Goal: Information Seeking & Learning: Learn about a topic

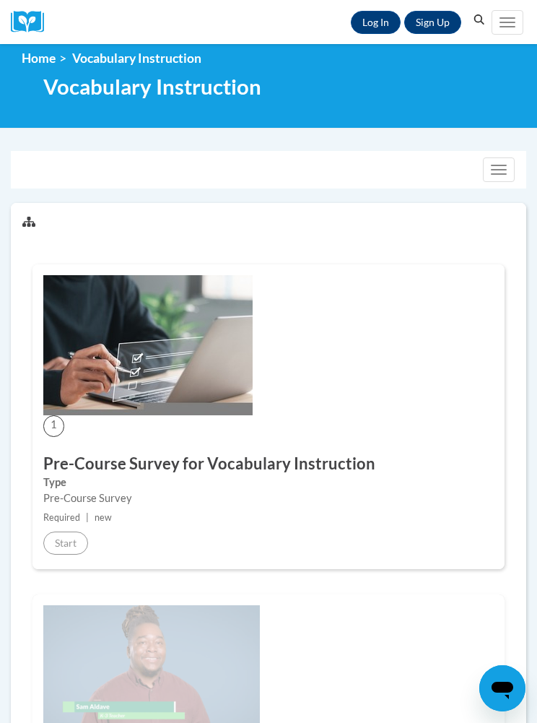
scroll to position [14, 0]
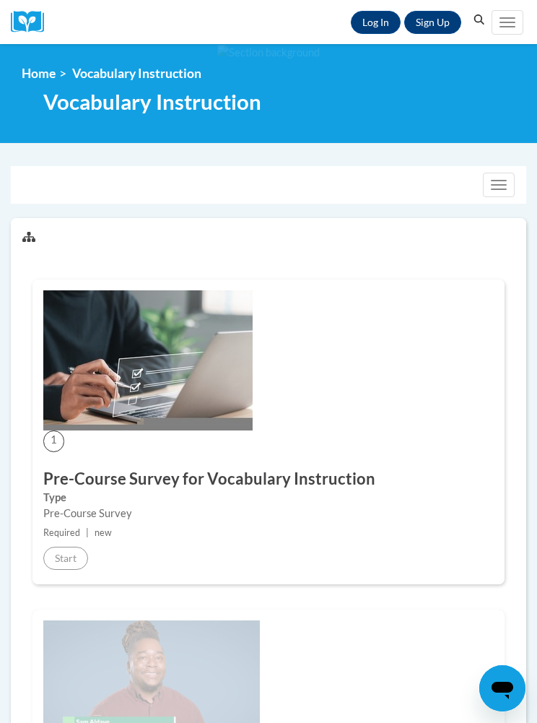
click at [371, 32] on link "Log In" at bounding box center [376, 22] width 50 height 23
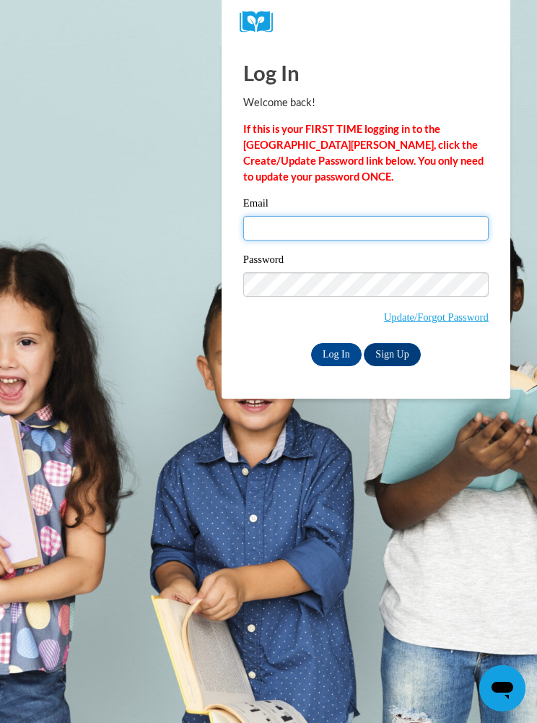
click at [360, 225] on input "Email" at bounding box center [366, 228] width 246 height 25
type input "cburgdorf2@ivytech.edu"
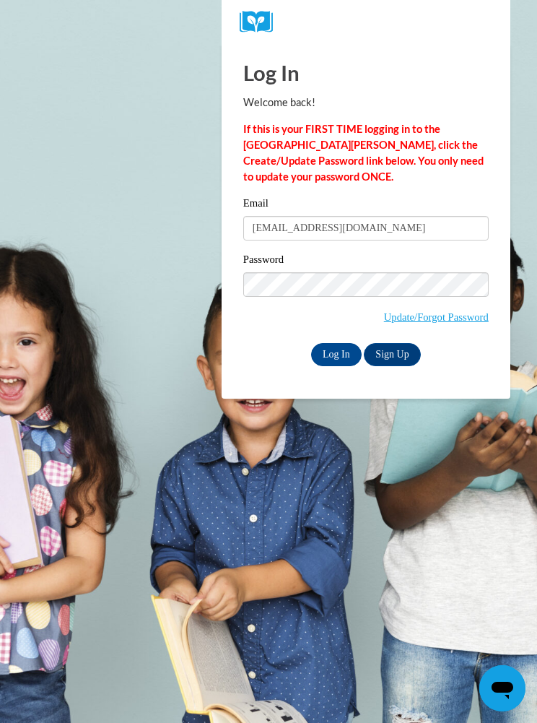
click at [402, 358] on link "Sign Up" at bounding box center [392, 354] width 56 height 23
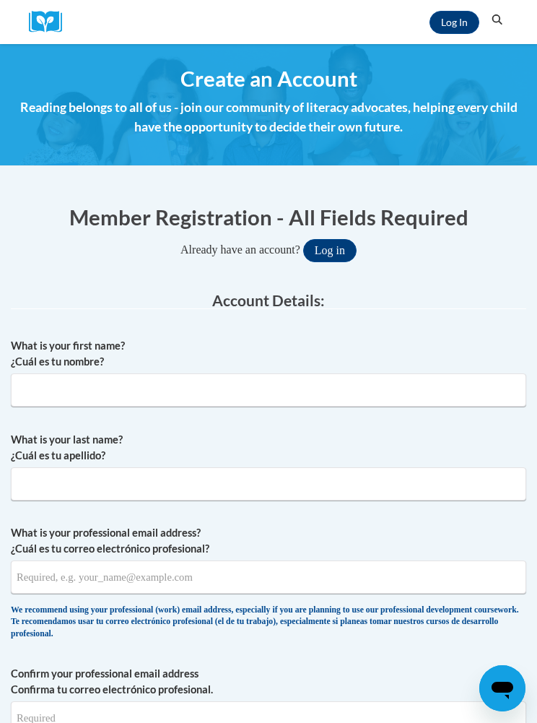
click at [436, 15] on link "Log In" at bounding box center [455, 22] width 50 height 23
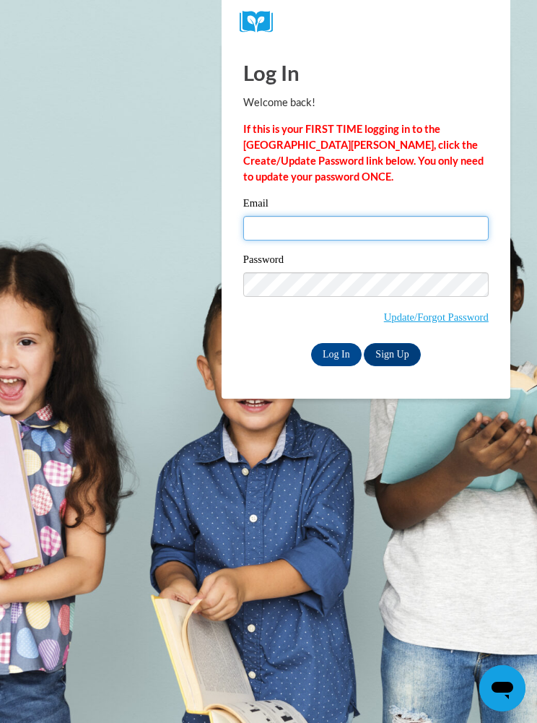
click at [397, 224] on input "Email" at bounding box center [366, 228] width 246 height 25
type input "cburgdorf2@ivytech.edu"
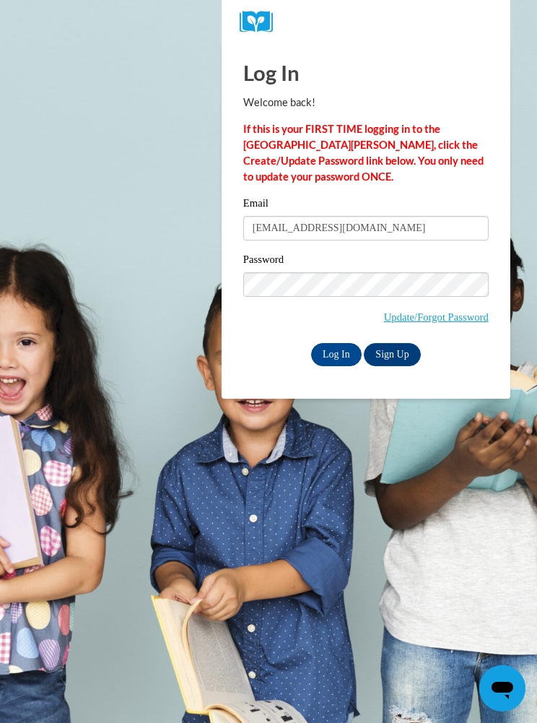
click at [333, 349] on input "Log In" at bounding box center [336, 354] width 51 height 23
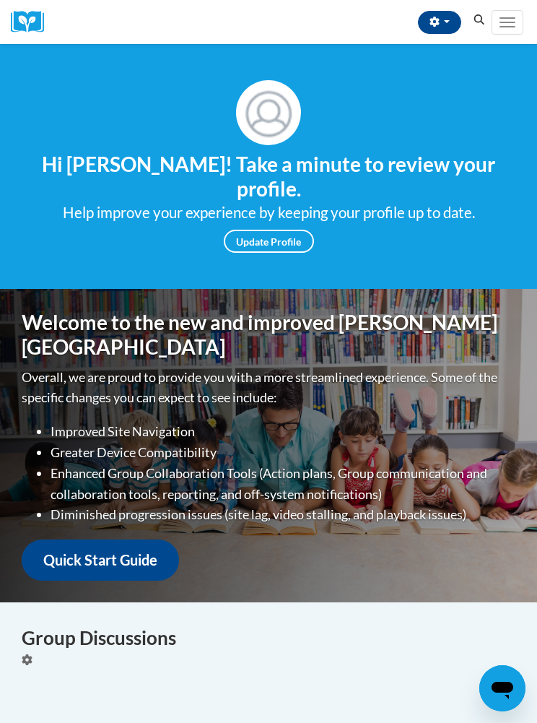
click at [330, 367] on div "Overall, we are proud to provide you with a more streamlined experience. Some o…" at bounding box center [269, 474] width 494 height 214
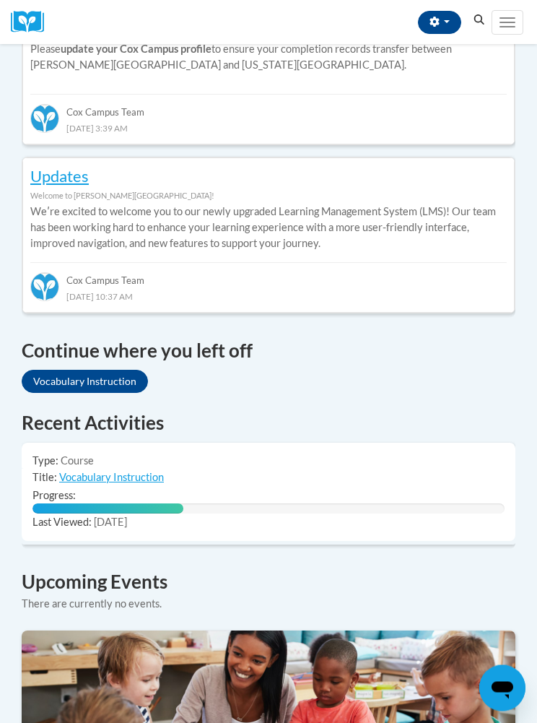
scroll to position [729, 0]
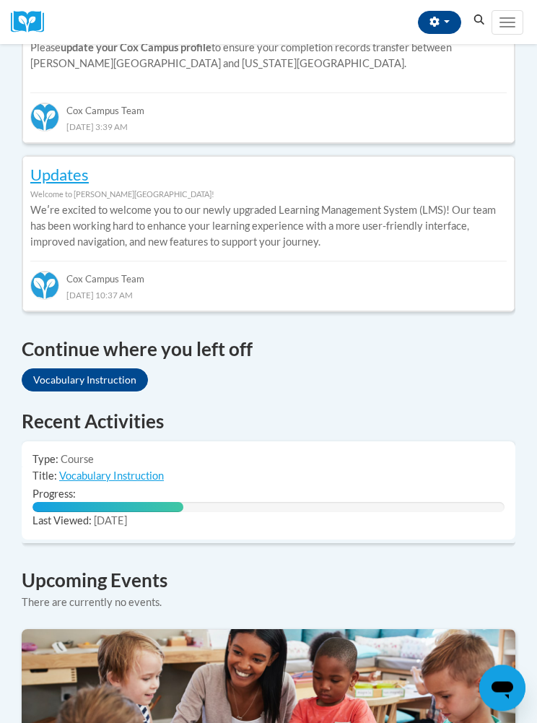
click at [144, 470] on link "Vocabulary Instruction" at bounding box center [111, 476] width 105 height 12
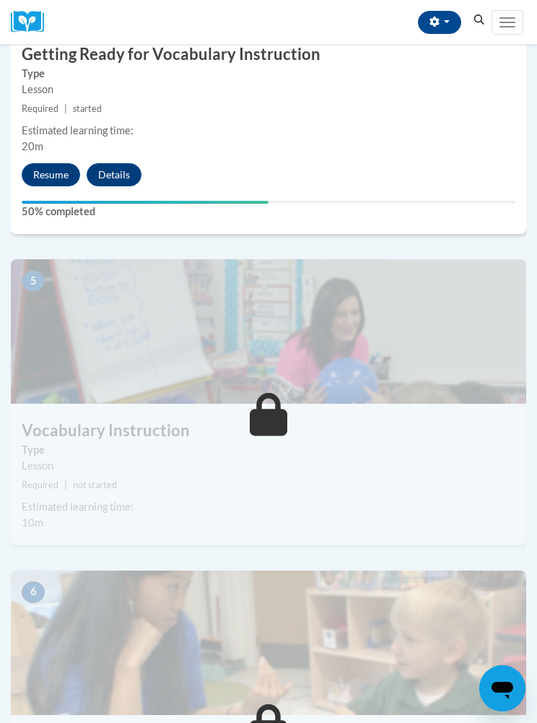
scroll to position [1545, 0]
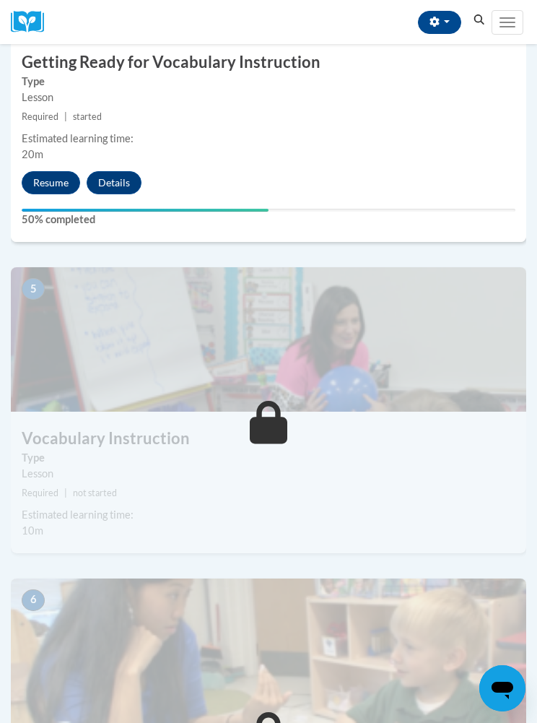
click at [56, 183] on button "Resume" at bounding box center [51, 182] width 59 height 23
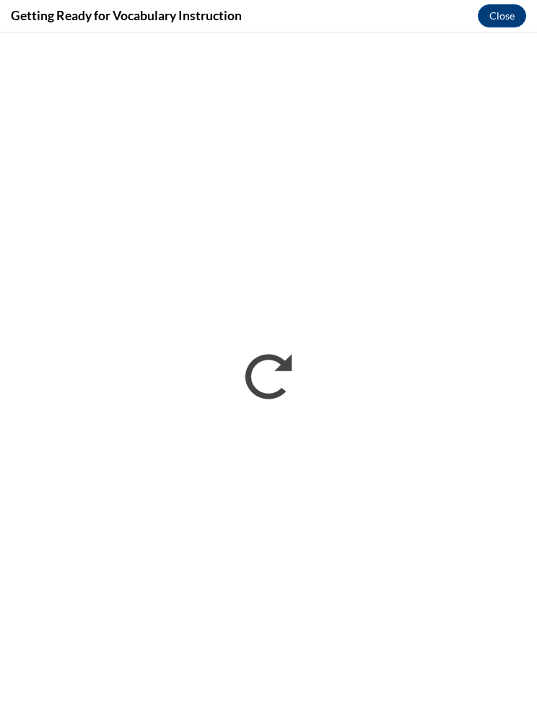
scroll to position [0, 0]
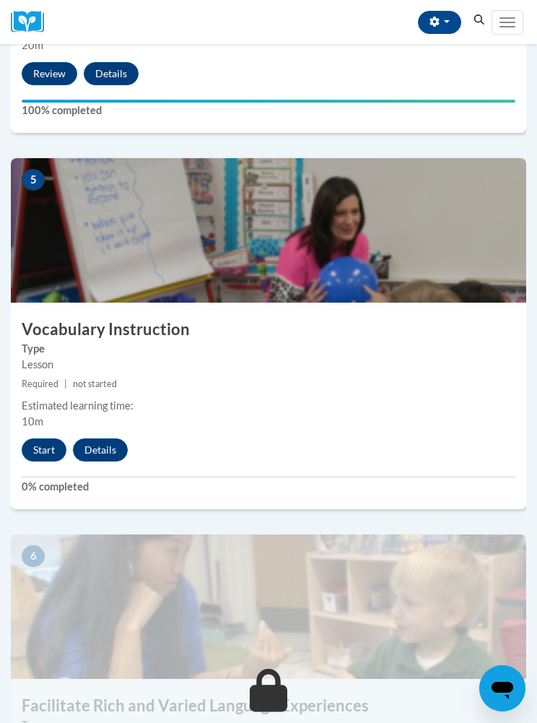
scroll to position [1658, 0]
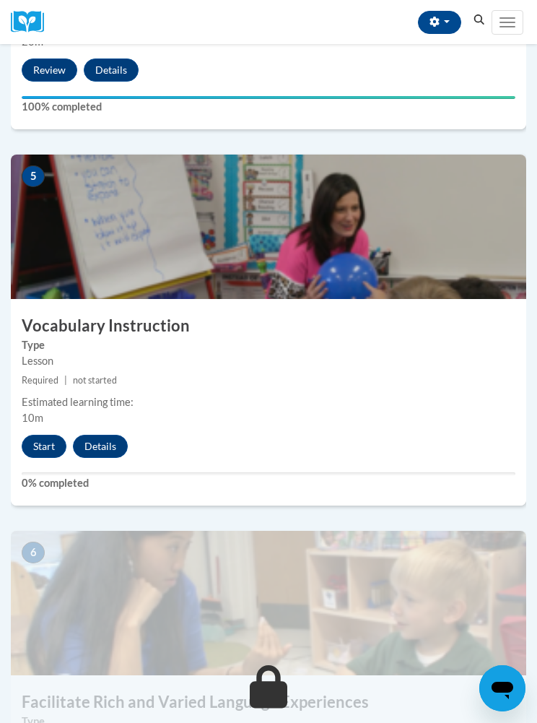
click at [45, 442] on button "Start" at bounding box center [44, 446] width 45 height 23
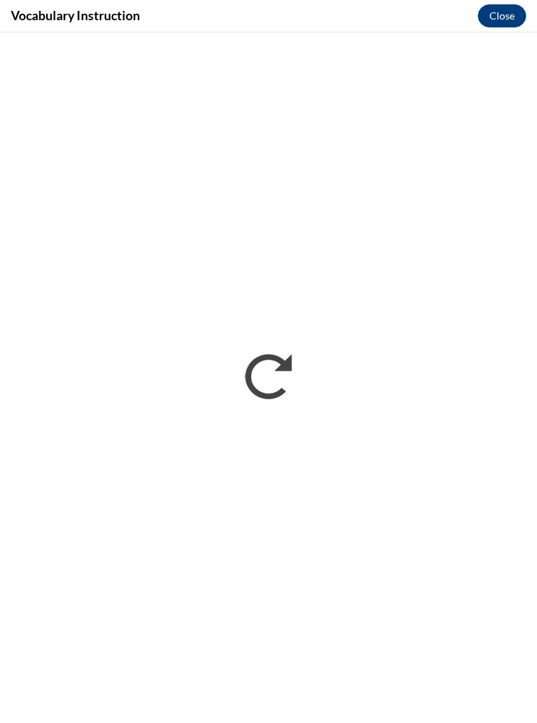
scroll to position [1502, 0]
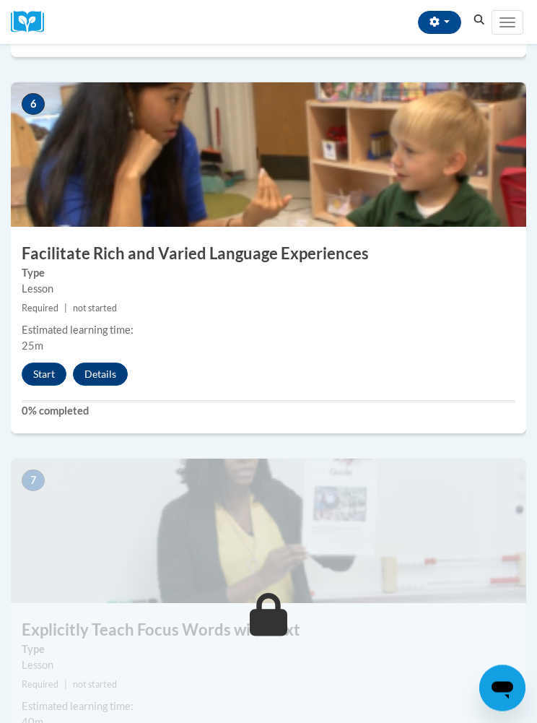
scroll to position [2087, 0]
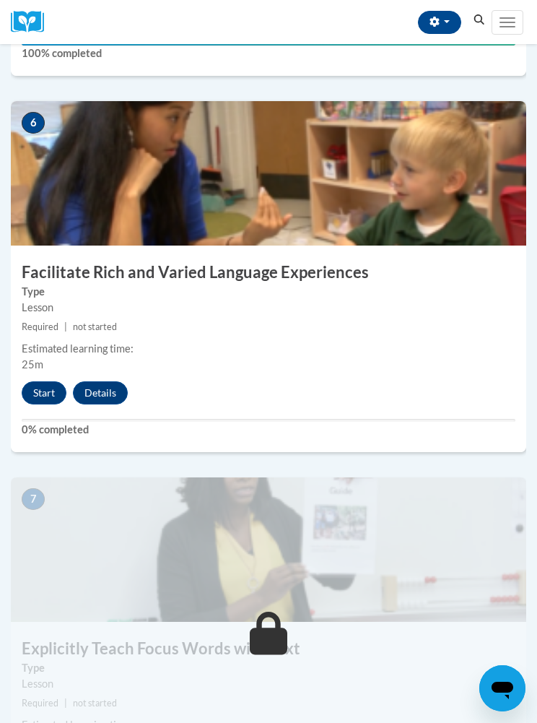
click at [38, 385] on button "Start" at bounding box center [44, 392] width 45 height 23
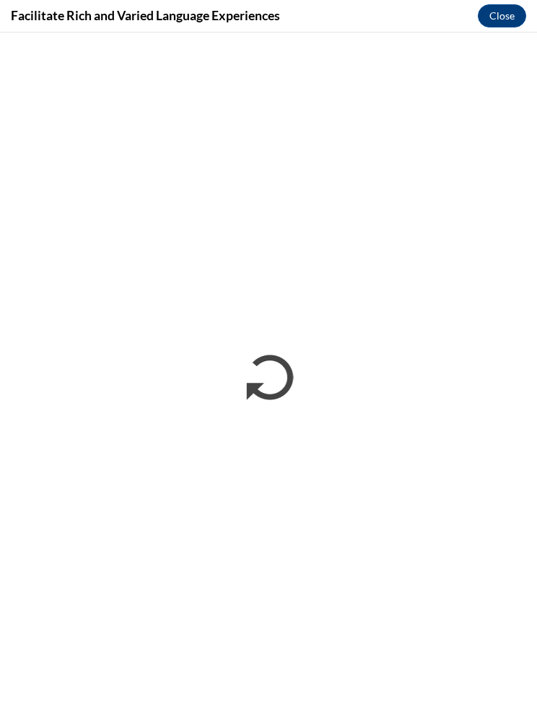
scroll to position [0, 0]
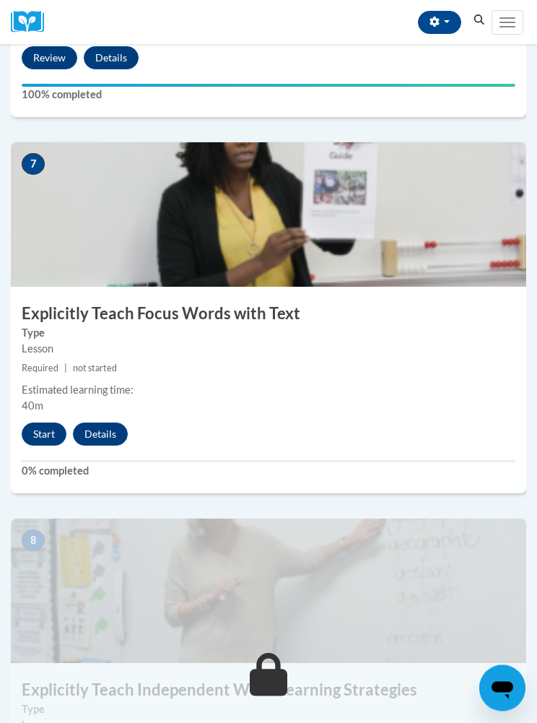
scroll to position [2423, 0]
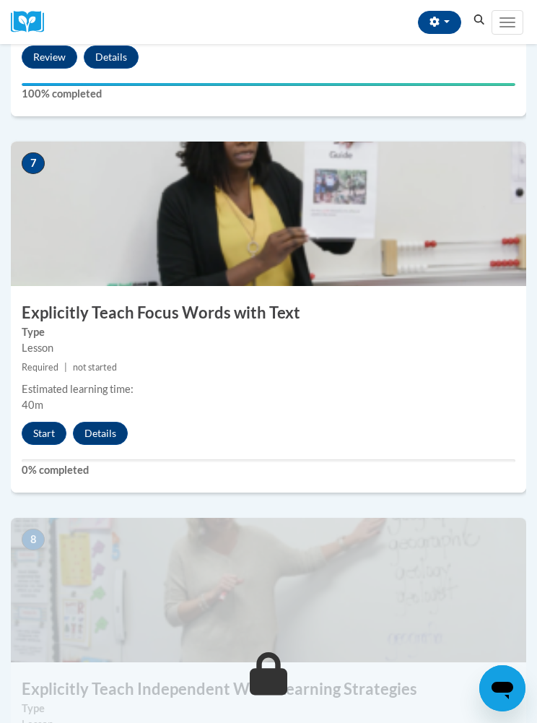
click at [46, 438] on button "Start" at bounding box center [44, 433] width 45 height 23
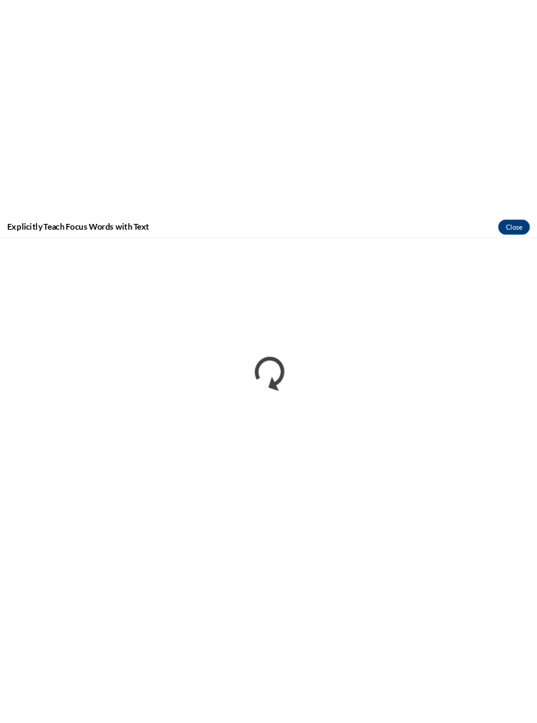
scroll to position [1484, 0]
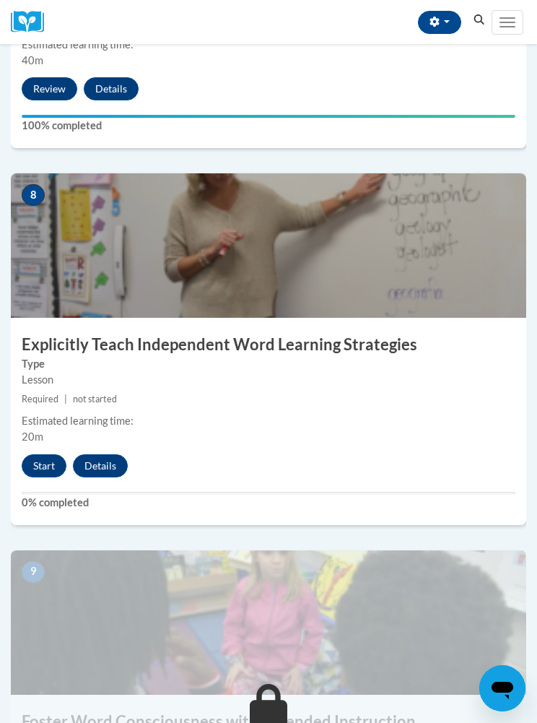
scroll to position [2774, 0]
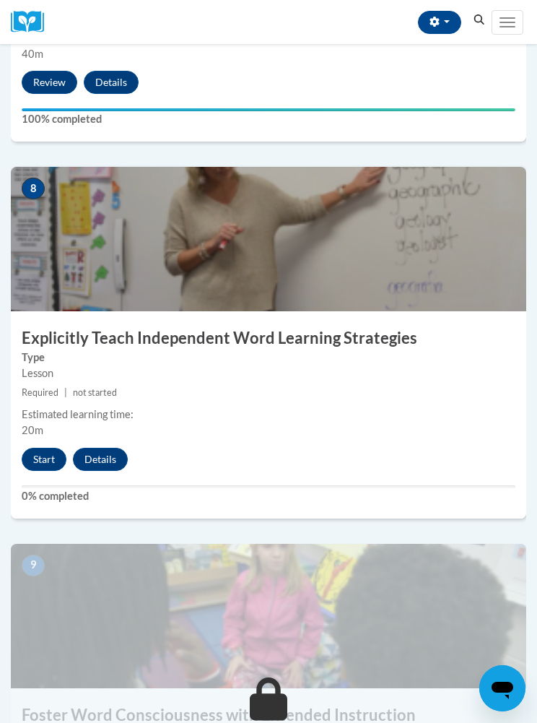
click at [43, 452] on button "Start" at bounding box center [44, 459] width 45 height 23
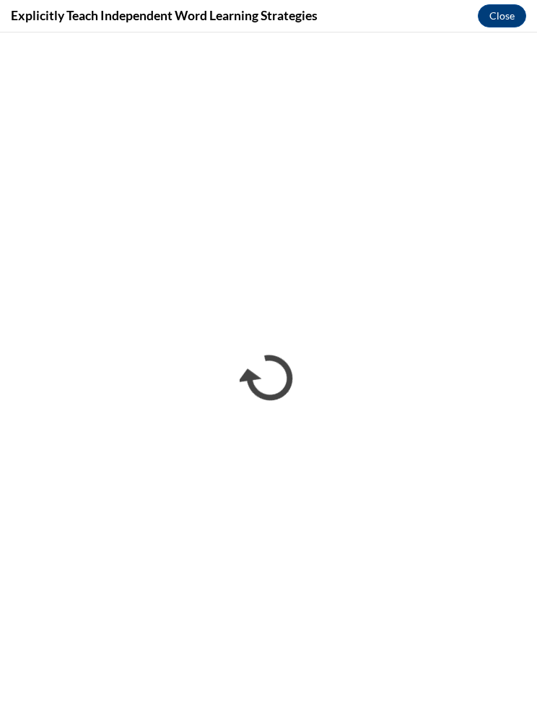
scroll to position [0, 0]
